Goal: Task Accomplishment & Management: Use online tool/utility

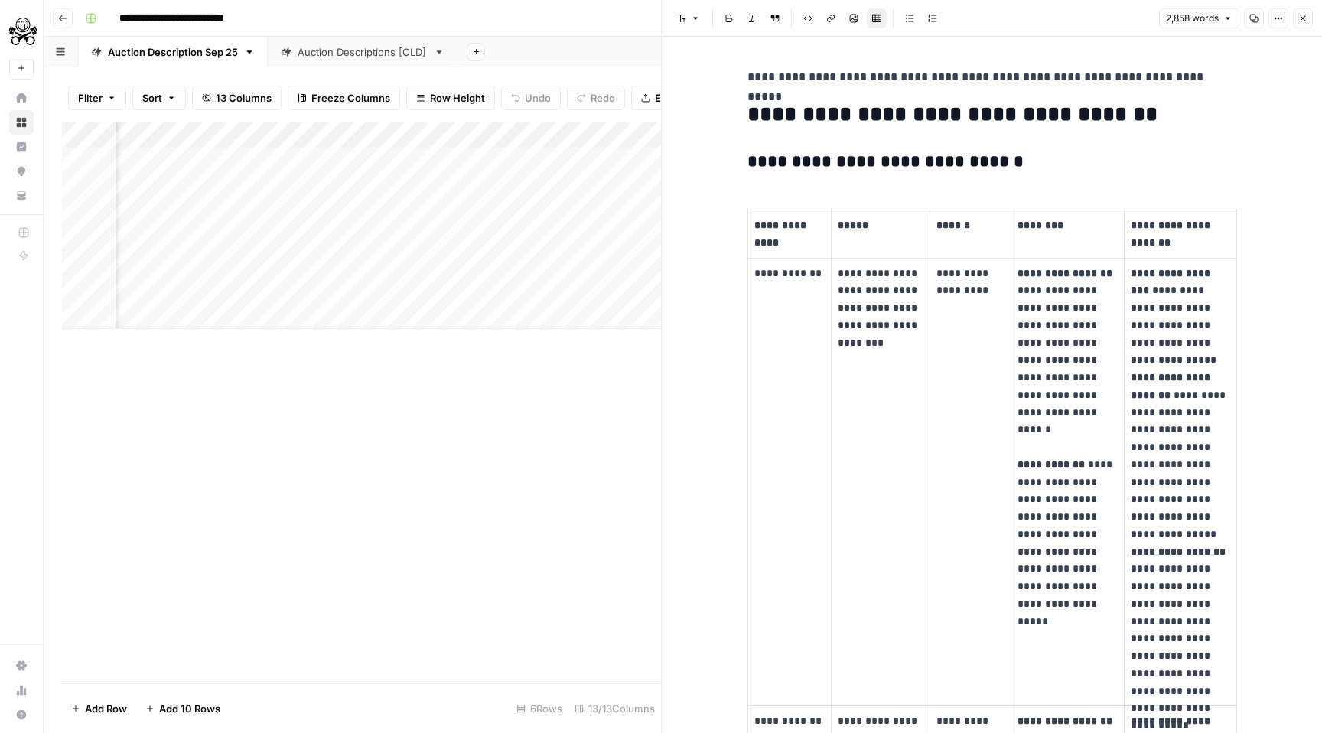
scroll to position [622, 0]
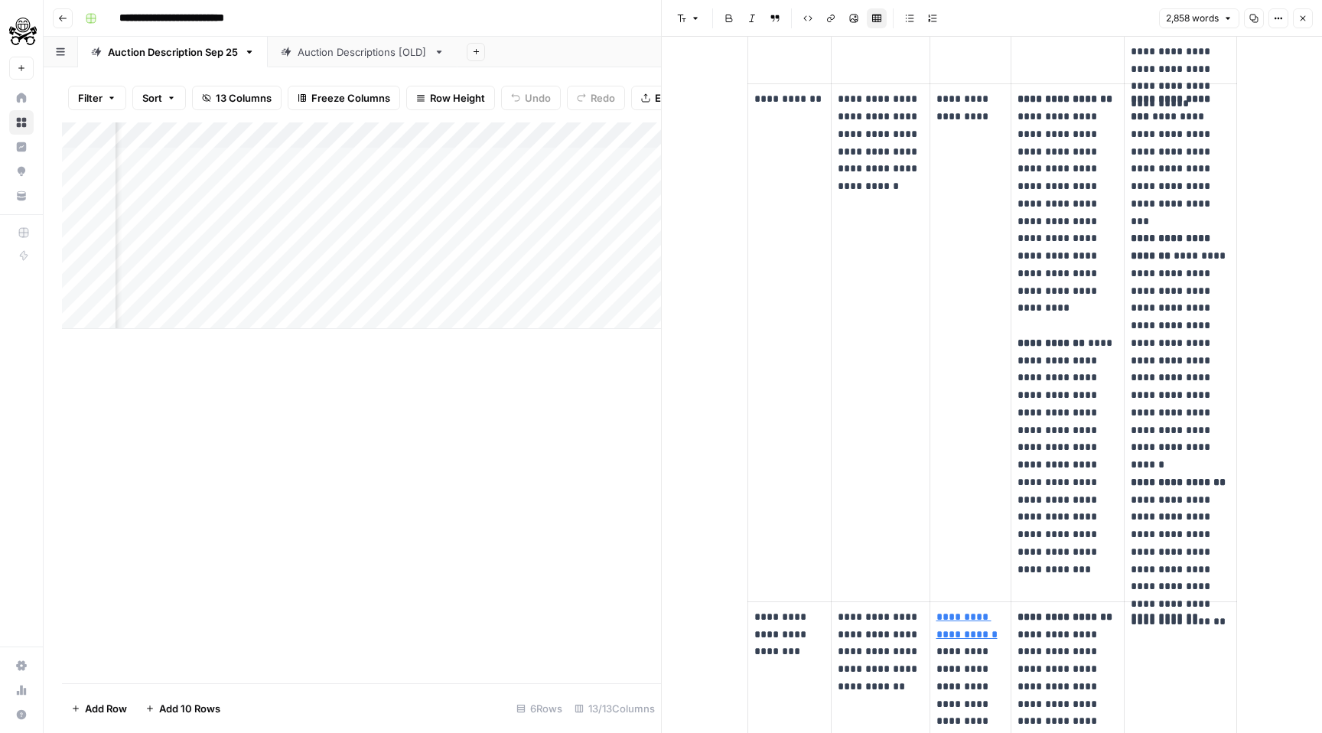
click at [1302, 24] on button "Close" at bounding box center [1303, 18] width 20 height 20
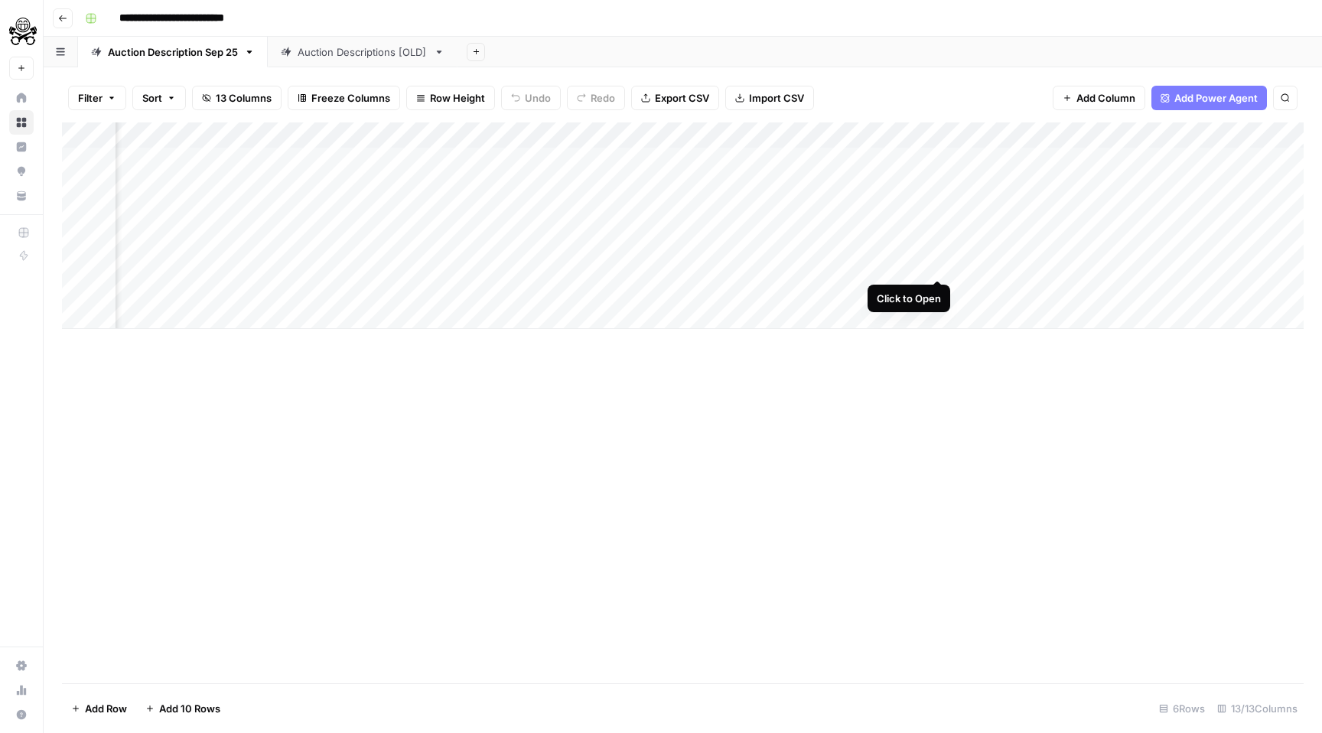
click at [937, 261] on div "Add Column" at bounding box center [682, 225] width 1241 height 207
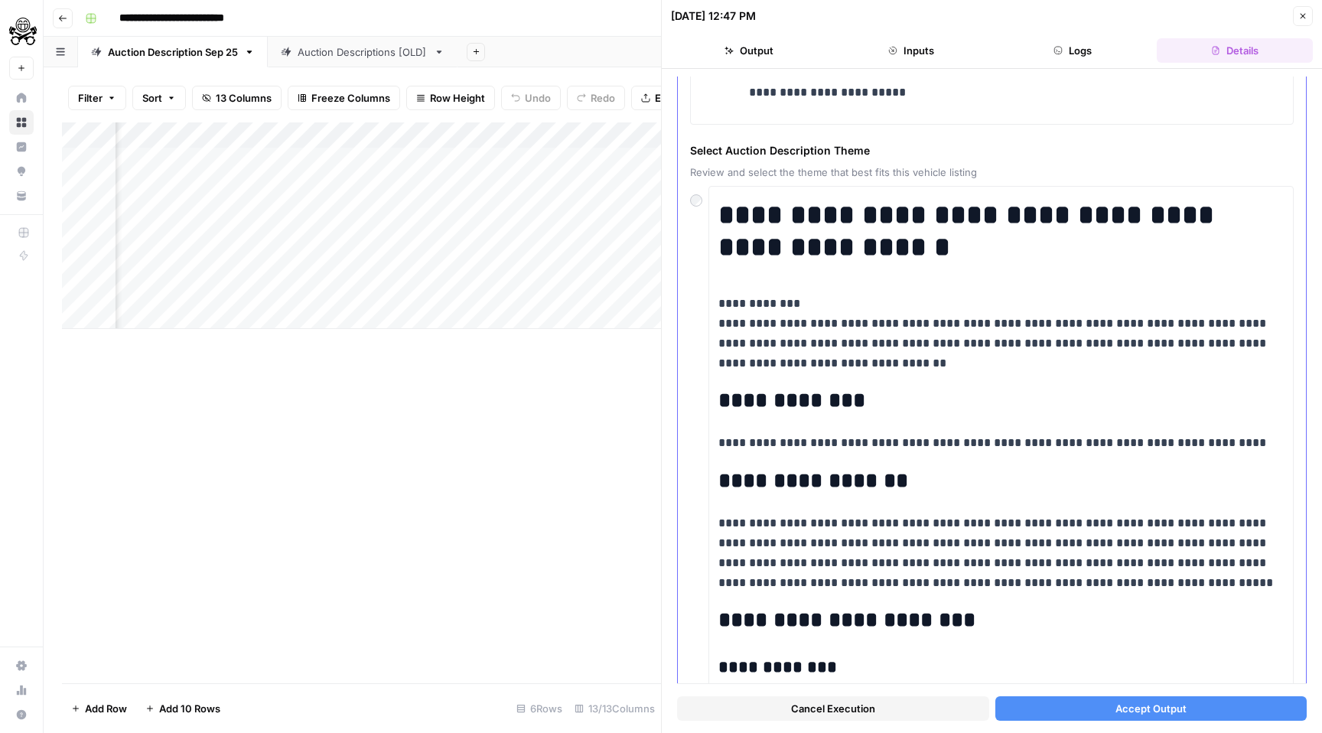
scroll to position [4411, 0]
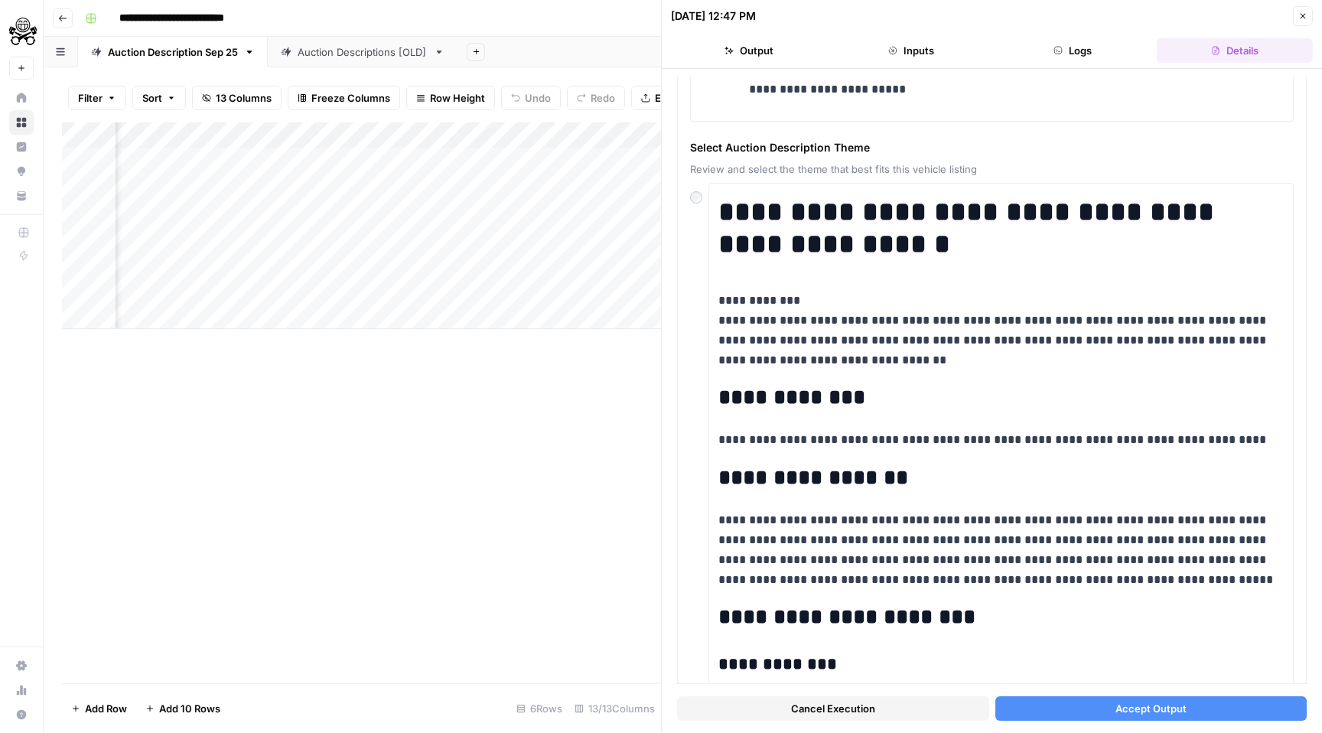
click at [1180, 713] on span "Accept Output" at bounding box center [1150, 708] width 71 height 15
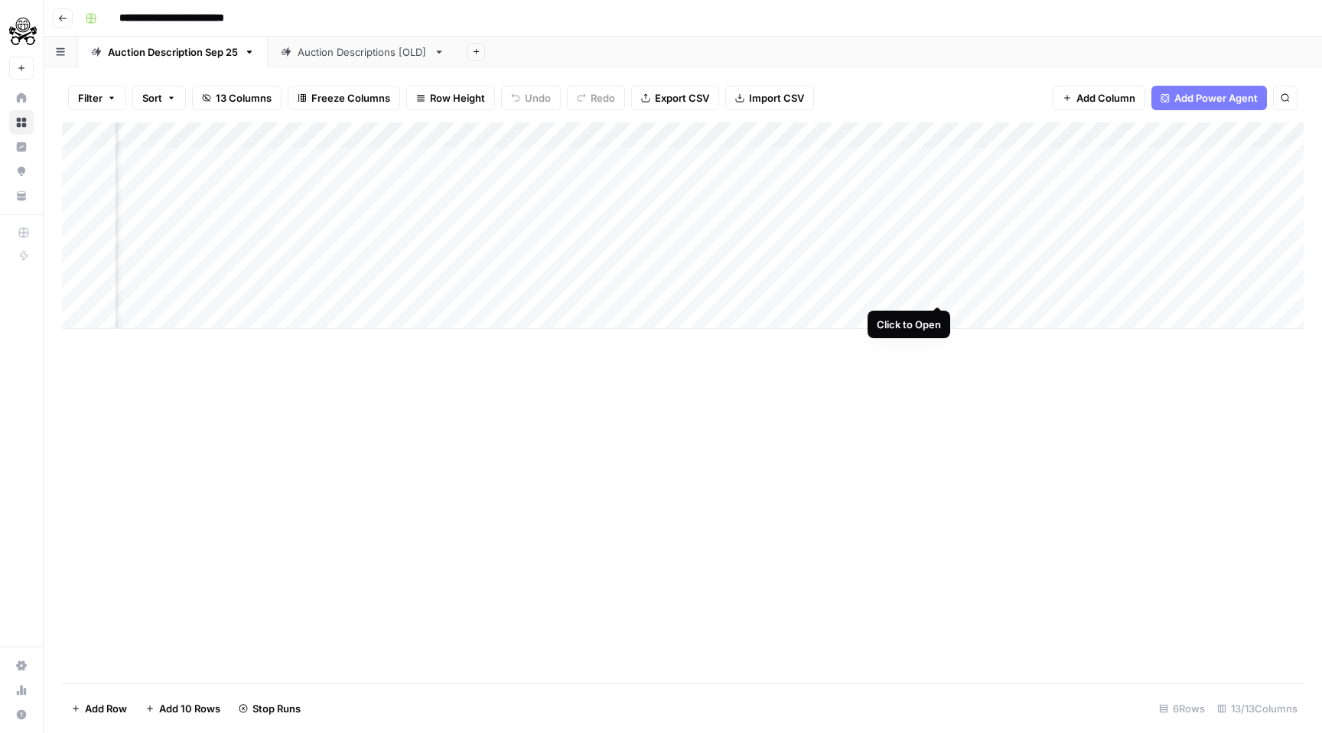
click at [934, 288] on div "Add Column" at bounding box center [682, 225] width 1241 height 207
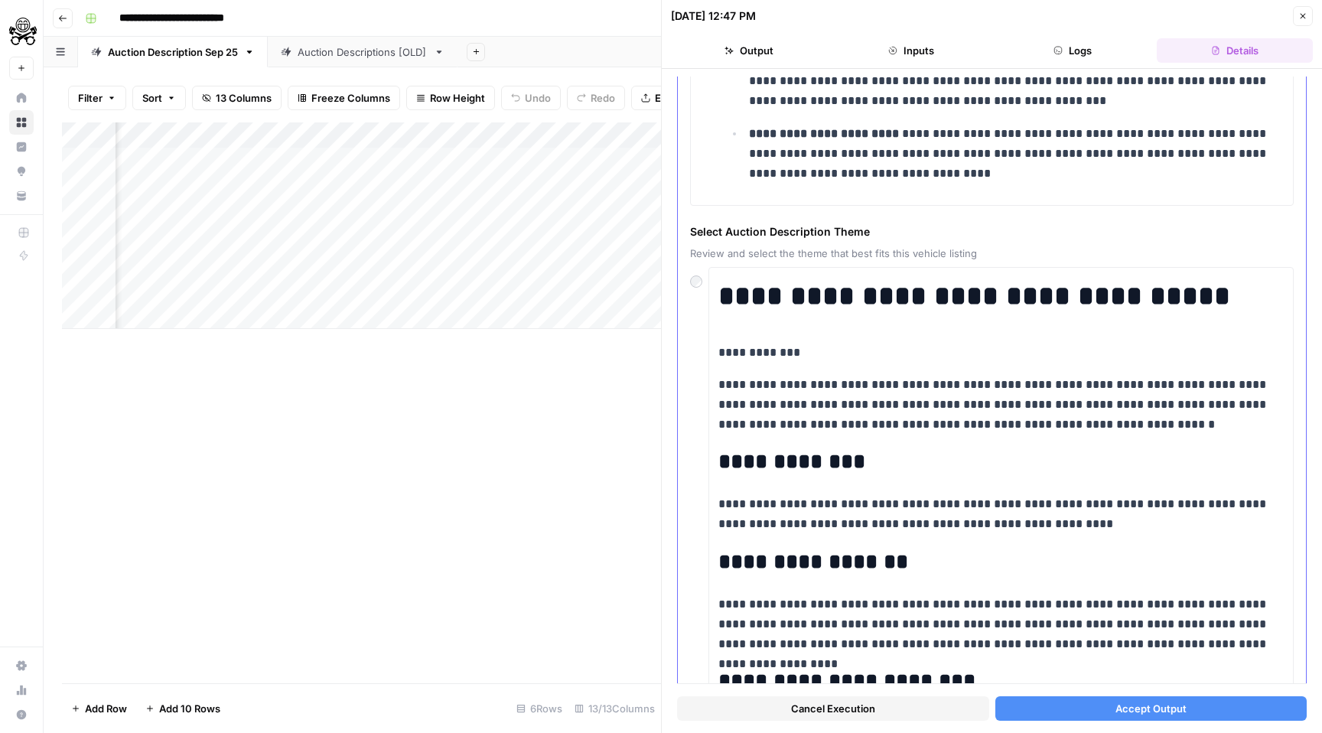
scroll to position [4033, 0]
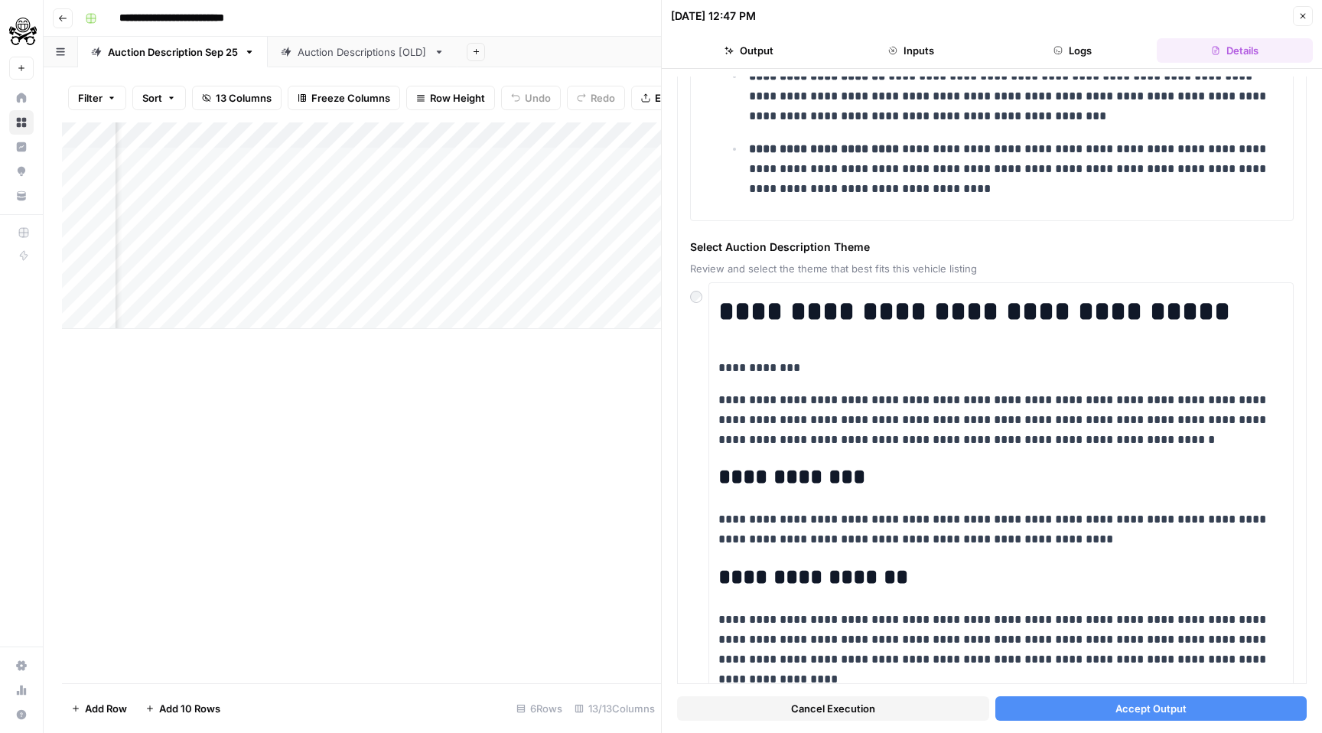
click at [1144, 708] on span "Accept Output" at bounding box center [1150, 708] width 71 height 15
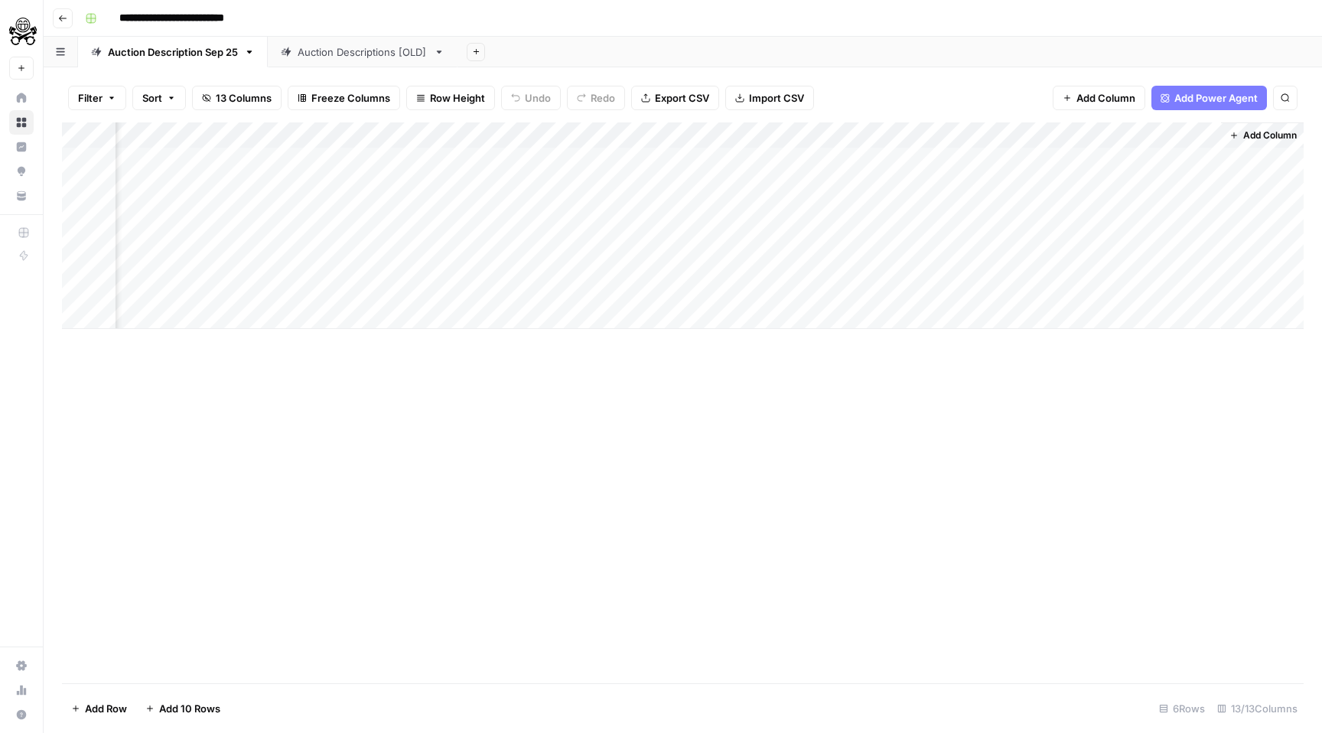
scroll to position [0, 1144]
click at [480, 238] on div "Add Column" at bounding box center [682, 225] width 1241 height 207
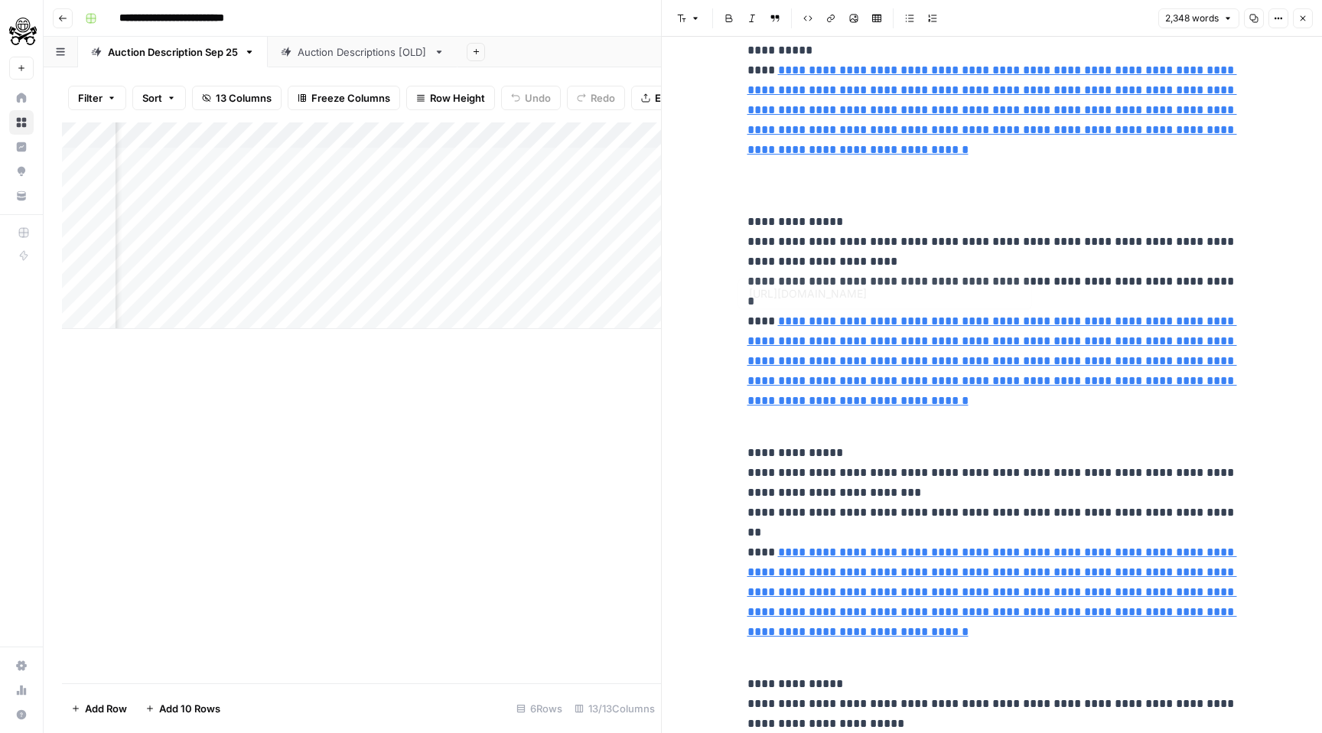
scroll to position [901, 0]
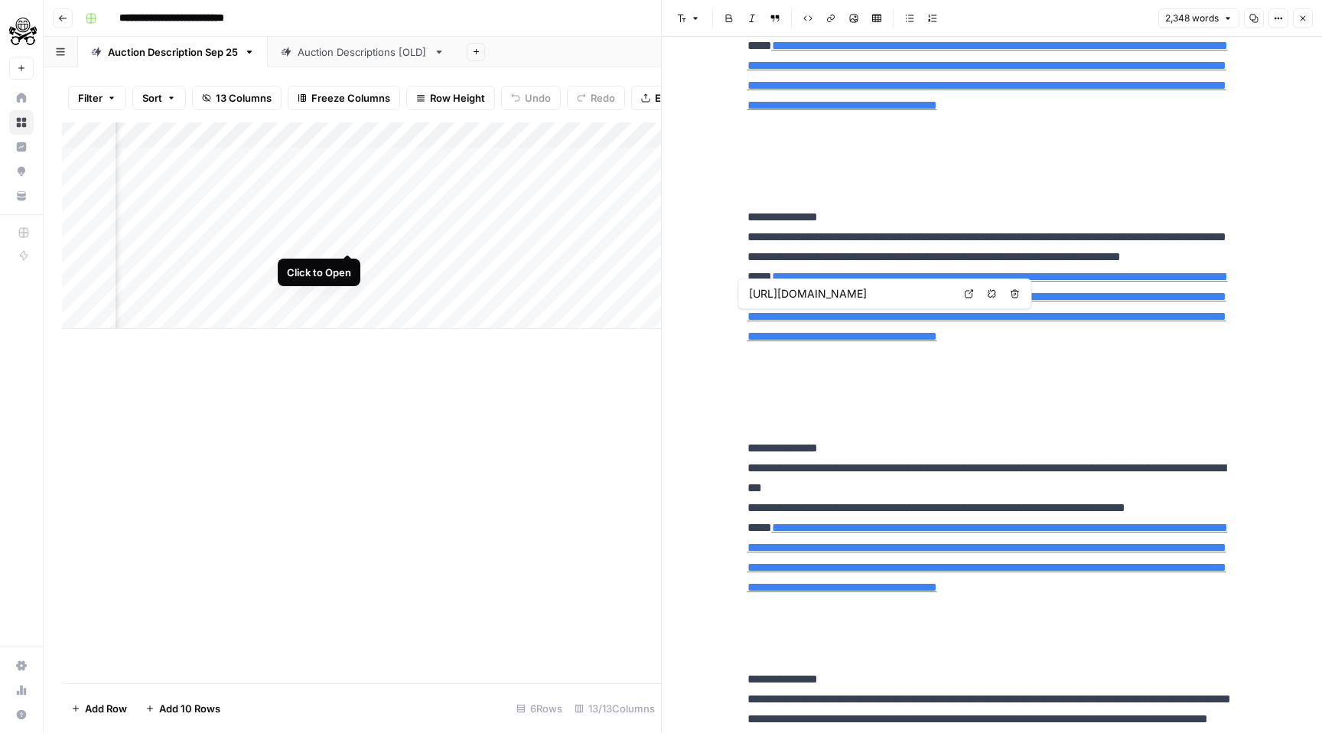
click at [350, 238] on div "Add Column" at bounding box center [361, 225] width 599 height 207
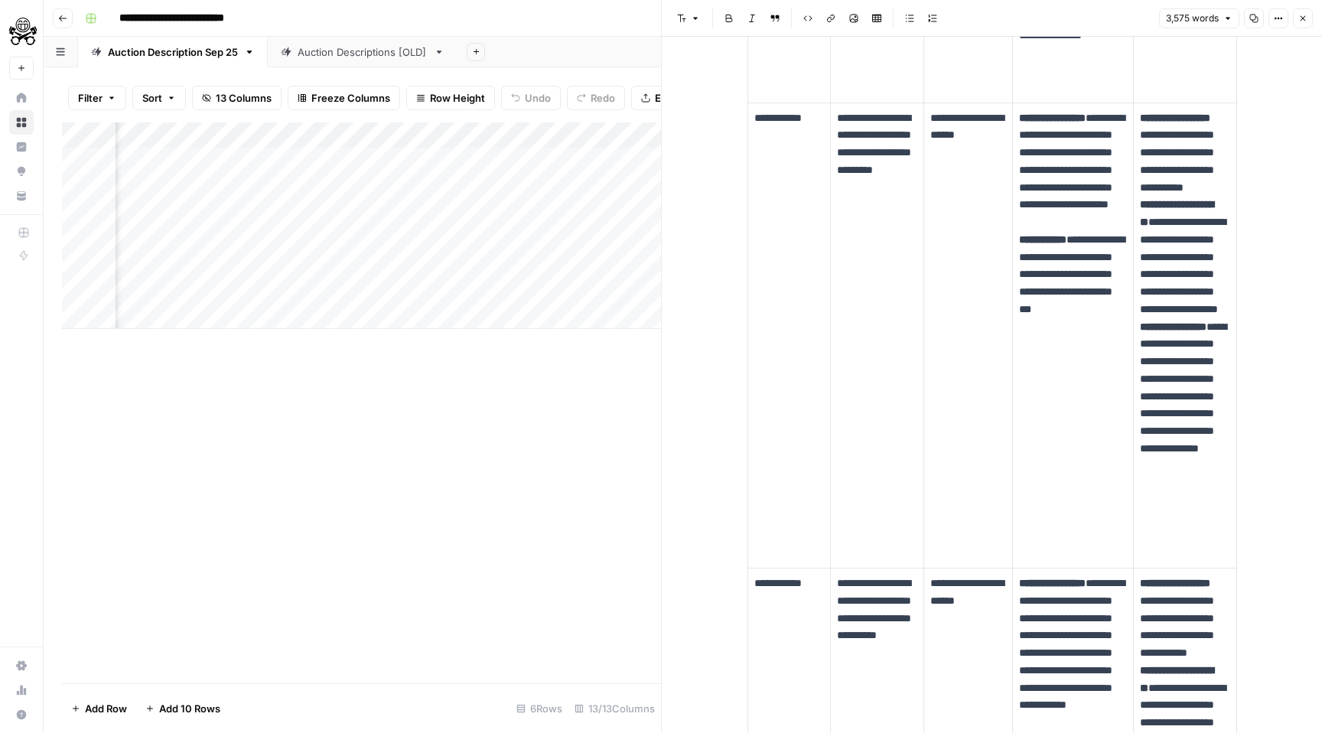
scroll to position [0, 552]
click at [522, 190] on div "Add Column" at bounding box center [361, 225] width 599 height 207
click at [635, 187] on div "Add Column" at bounding box center [361, 225] width 599 height 207
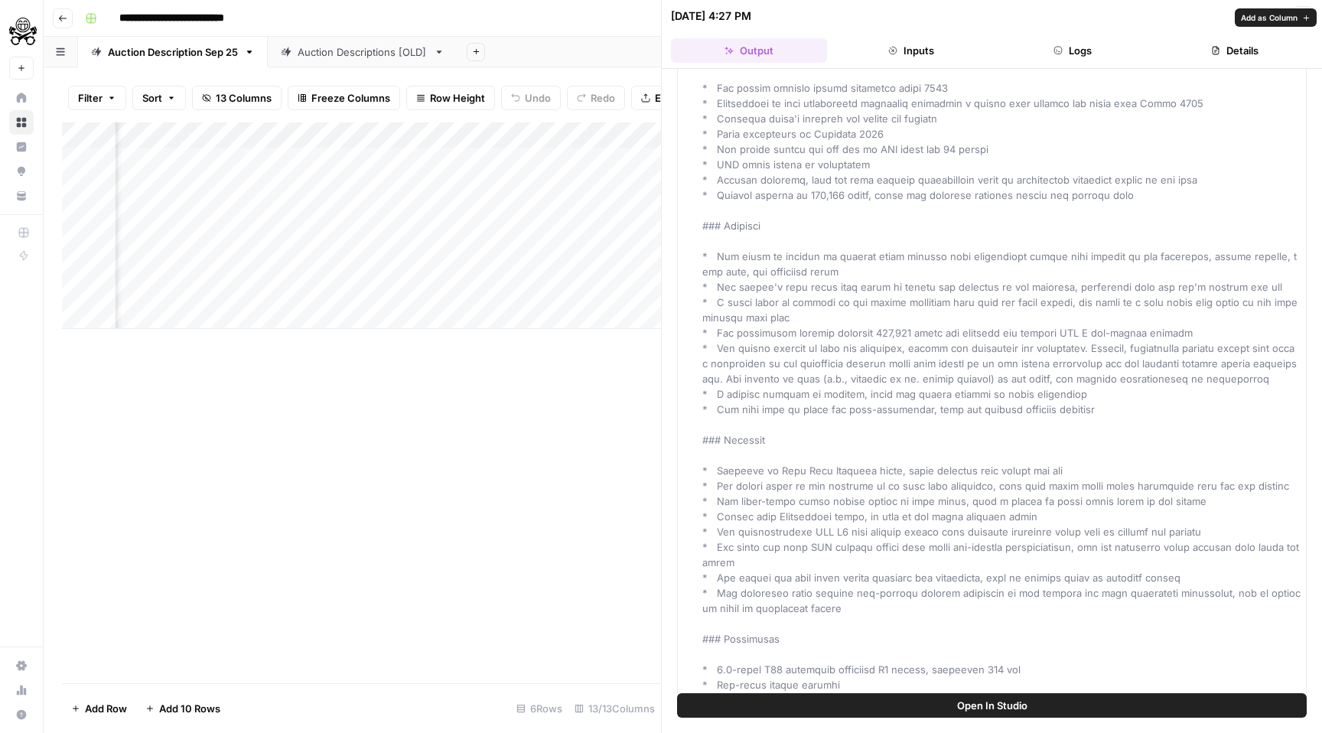
scroll to position [584, 0]
click at [920, 53] on button "Inputs" at bounding box center [911, 50] width 156 height 24
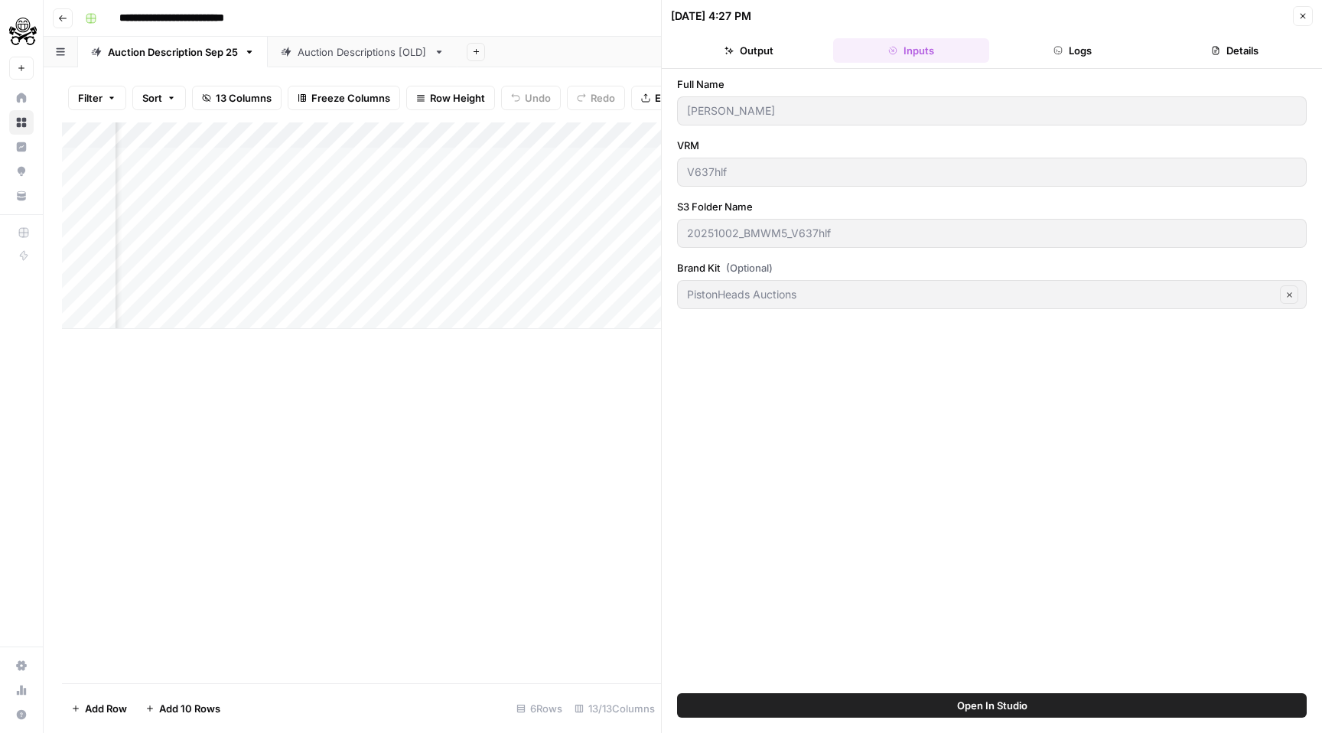
click at [1228, 49] on button "Details" at bounding box center [1235, 50] width 156 height 24
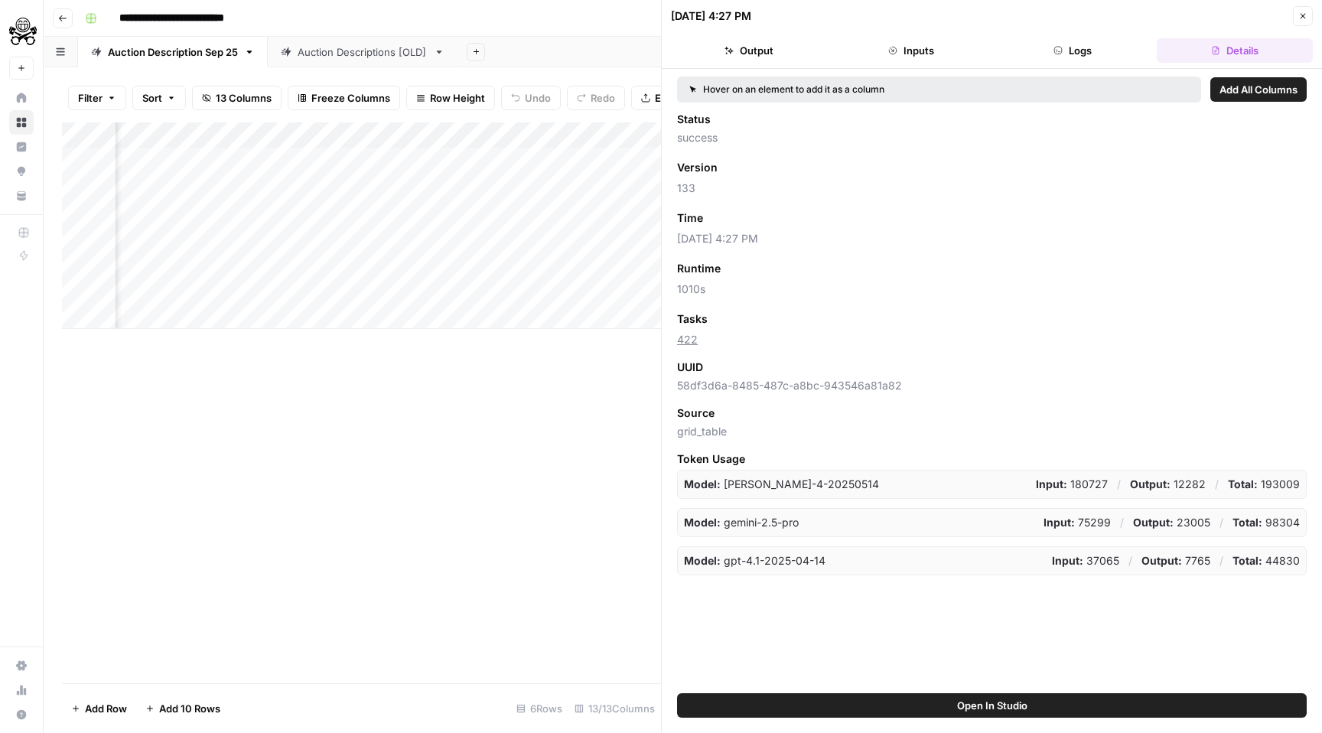
click at [1070, 47] on button "Logs" at bounding box center [1073, 50] width 156 height 24
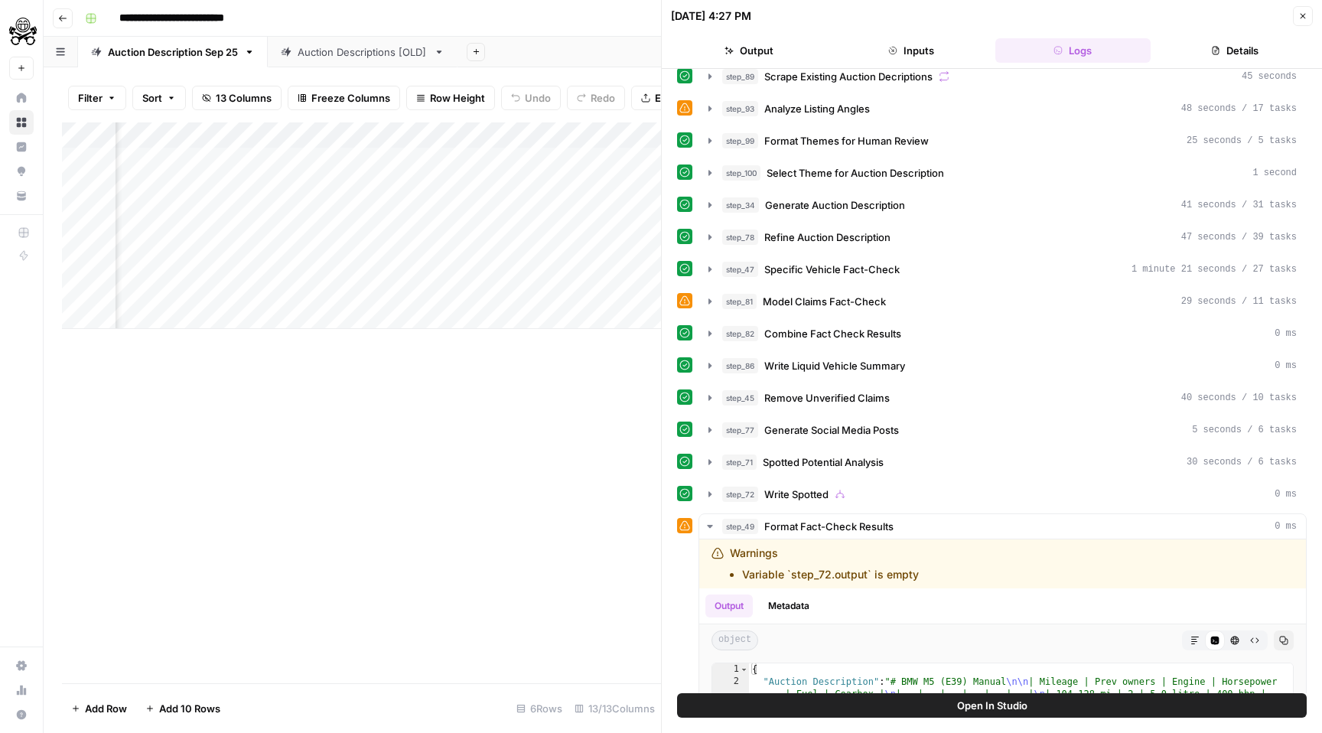
scroll to position [613, 0]
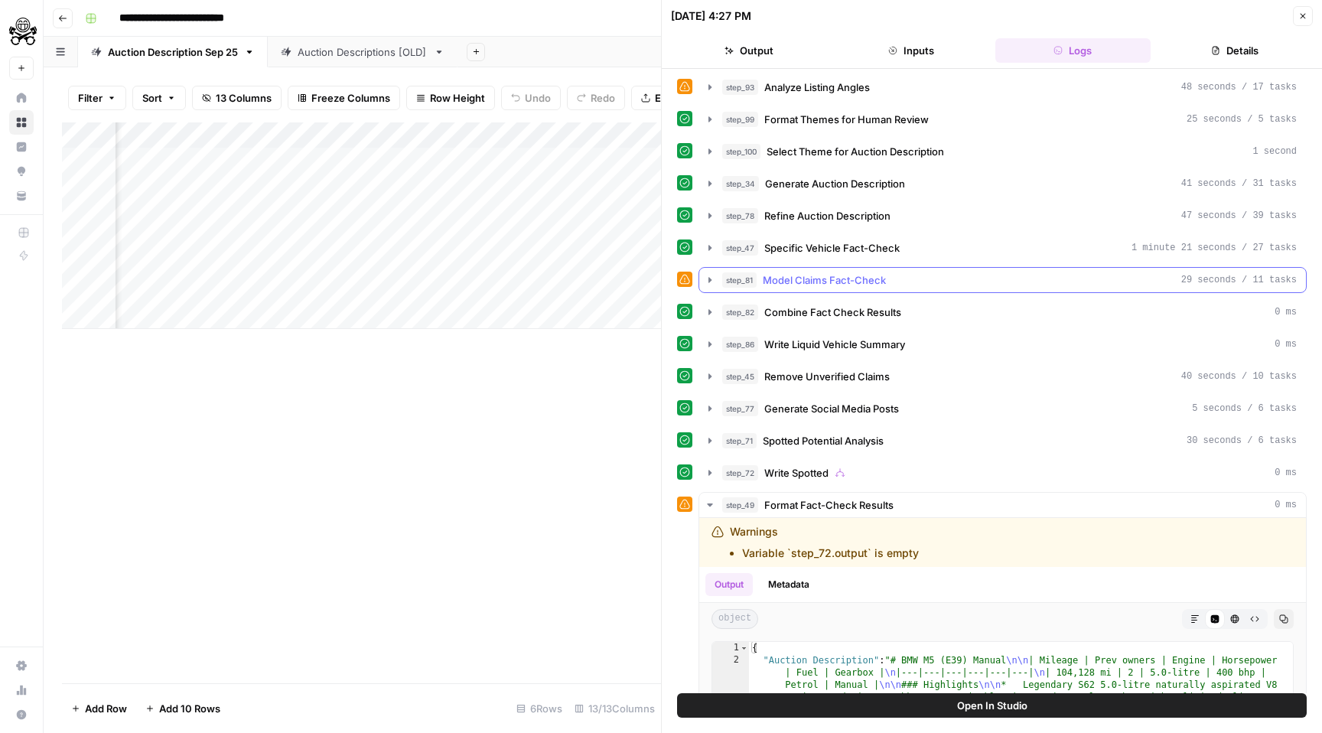
click at [705, 284] on icon "button" at bounding box center [710, 280] width 12 height 12
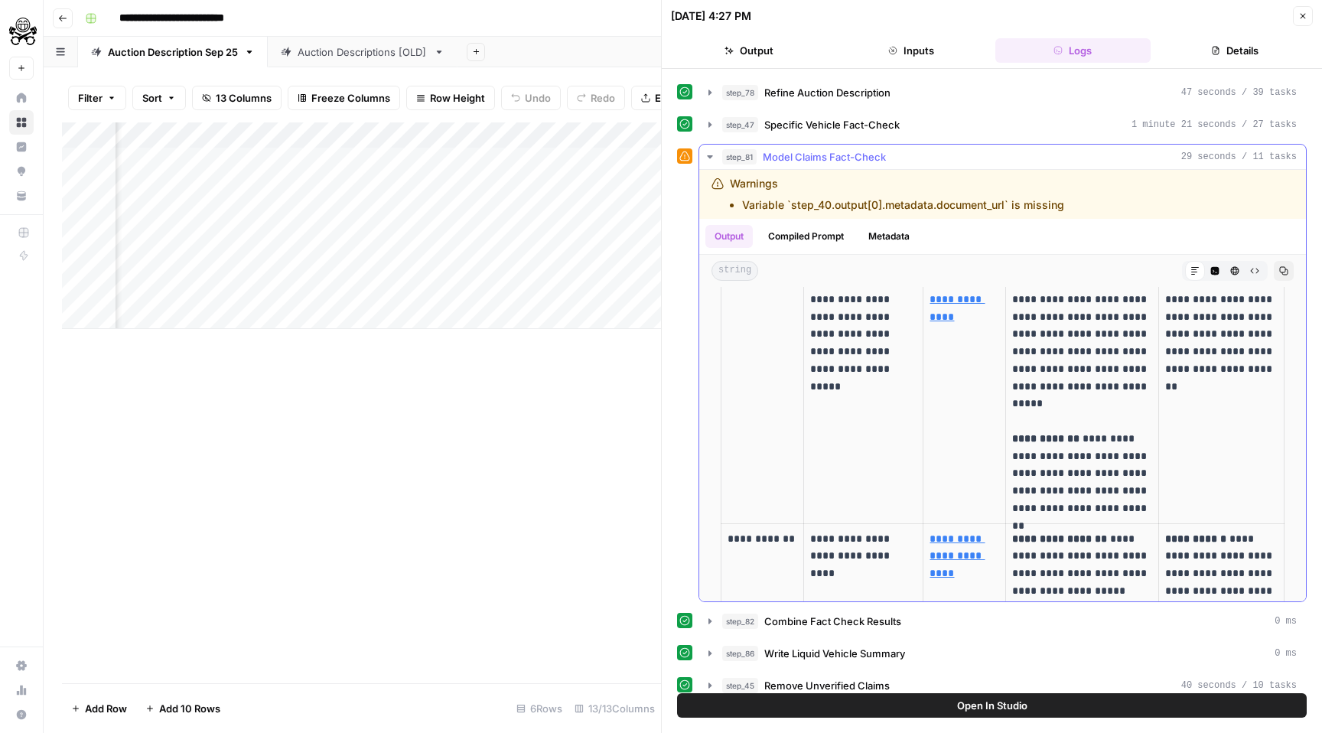
scroll to position [2270, 0]
click at [712, 161] on icon "button" at bounding box center [710, 157] width 12 height 12
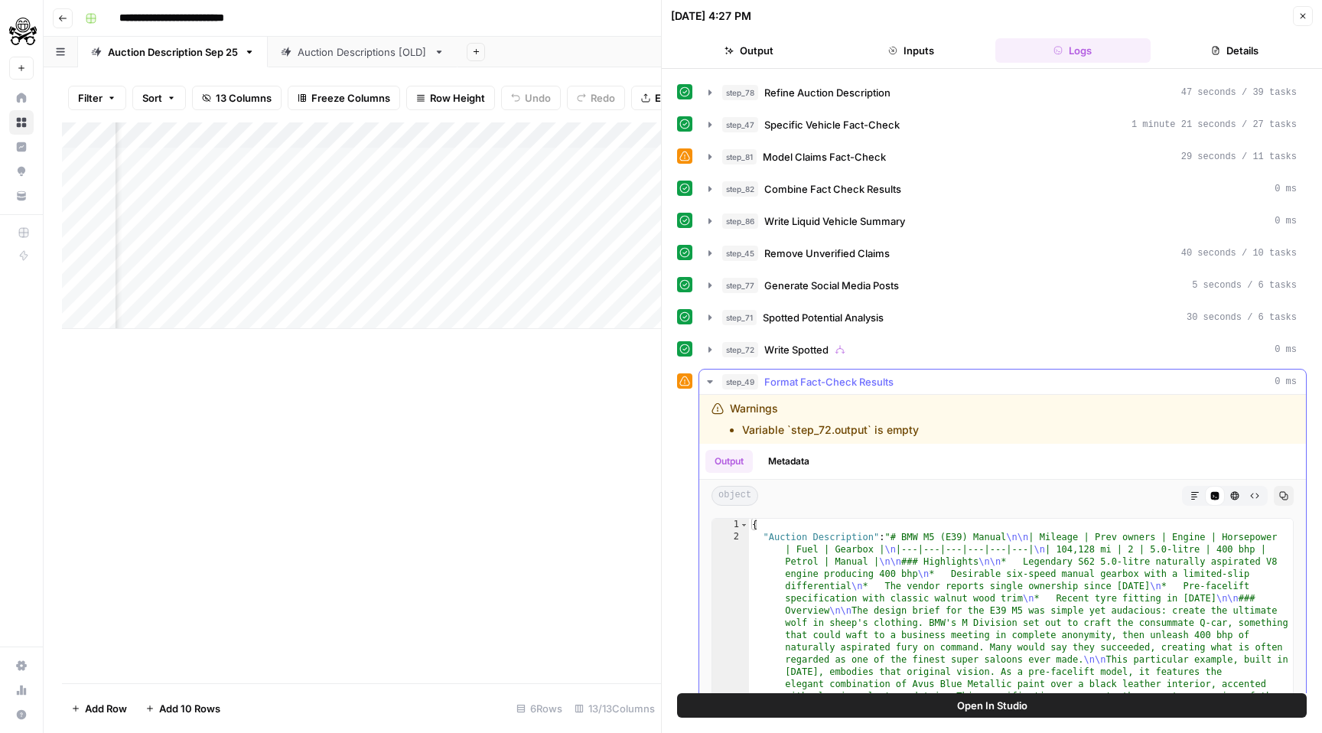
click at [704, 384] on icon "button" at bounding box center [710, 382] width 12 height 12
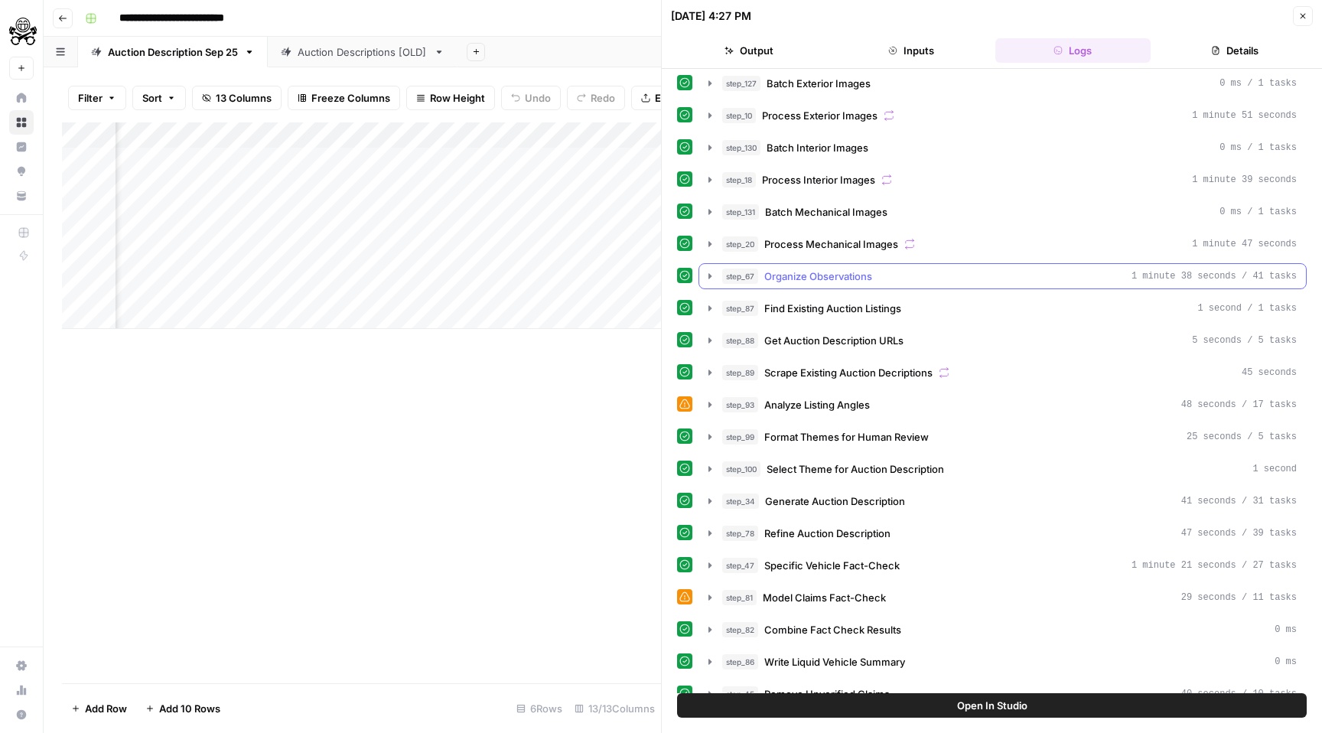
scroll to position [298, 0]
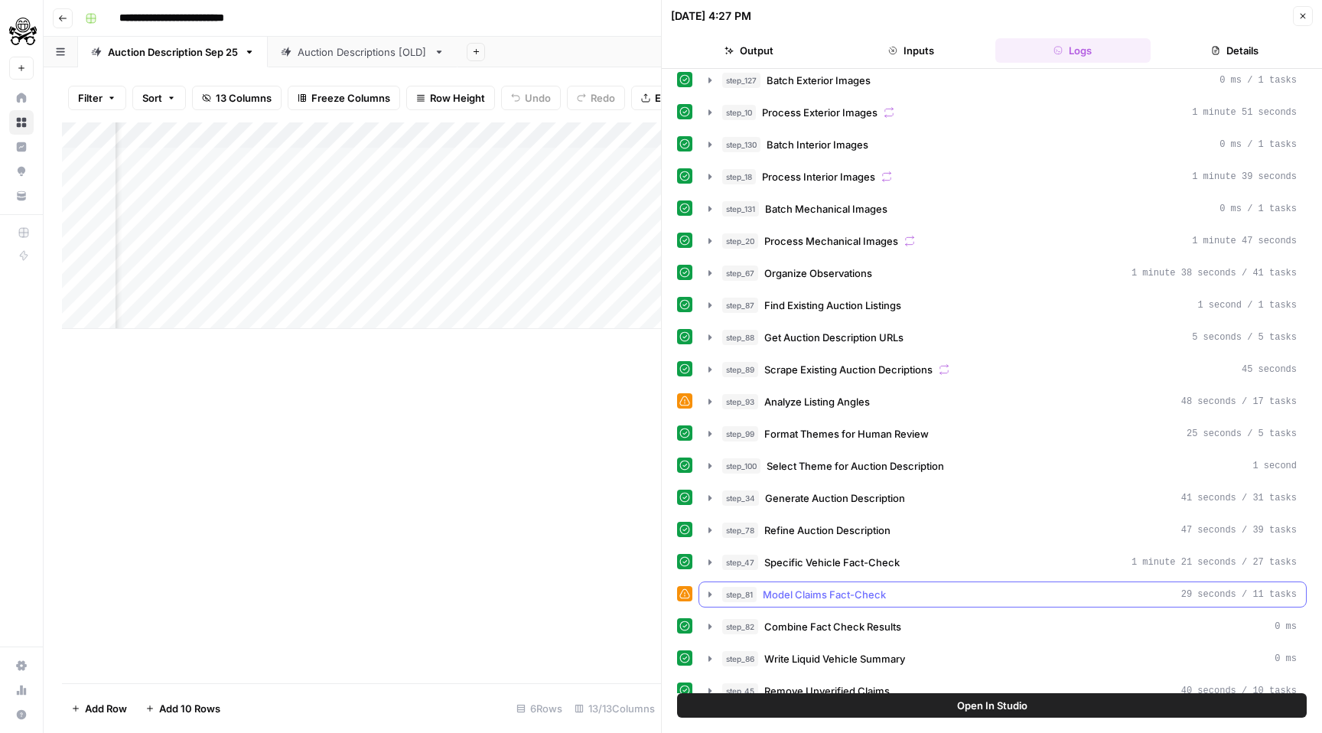
click at [709, 588] on icon "button" at bounding box center [710, 594] width 12 height 12
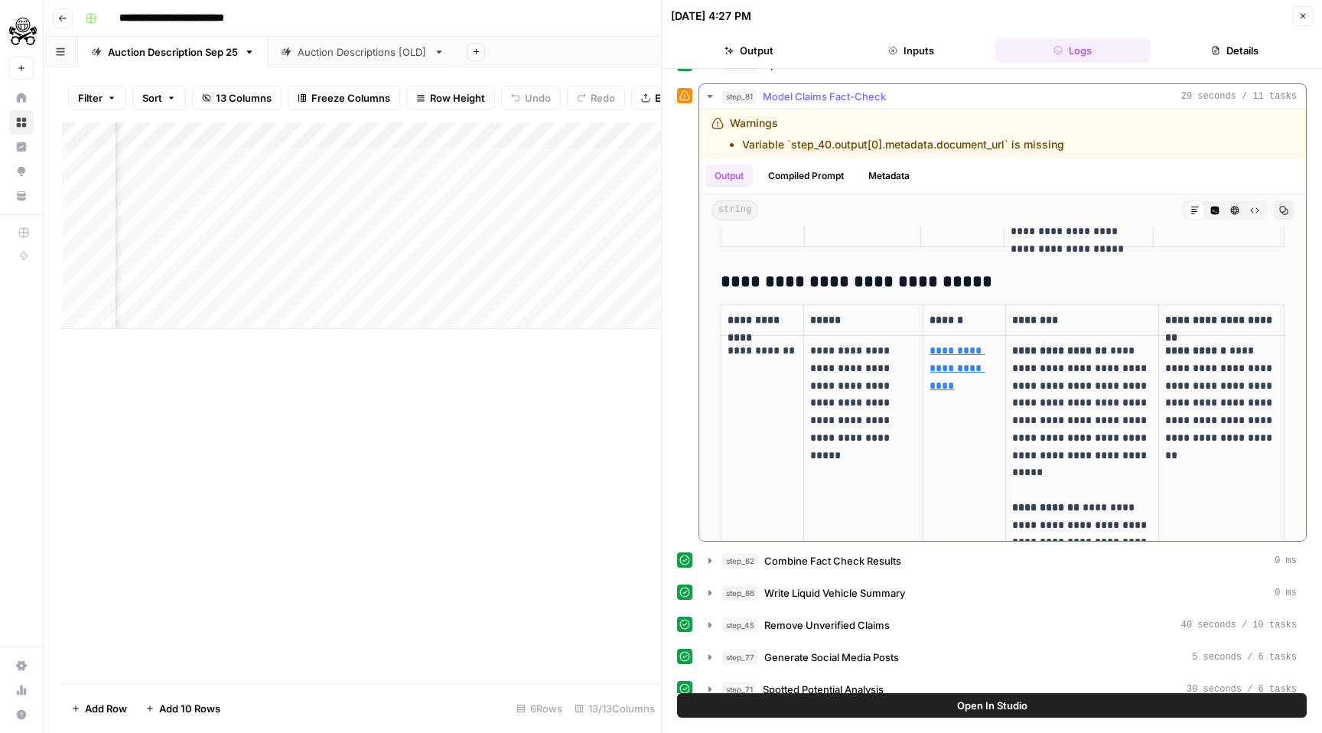
scroll to position [2187, 0]
